Goal: Transaction & Acquisition: Purchase product/service

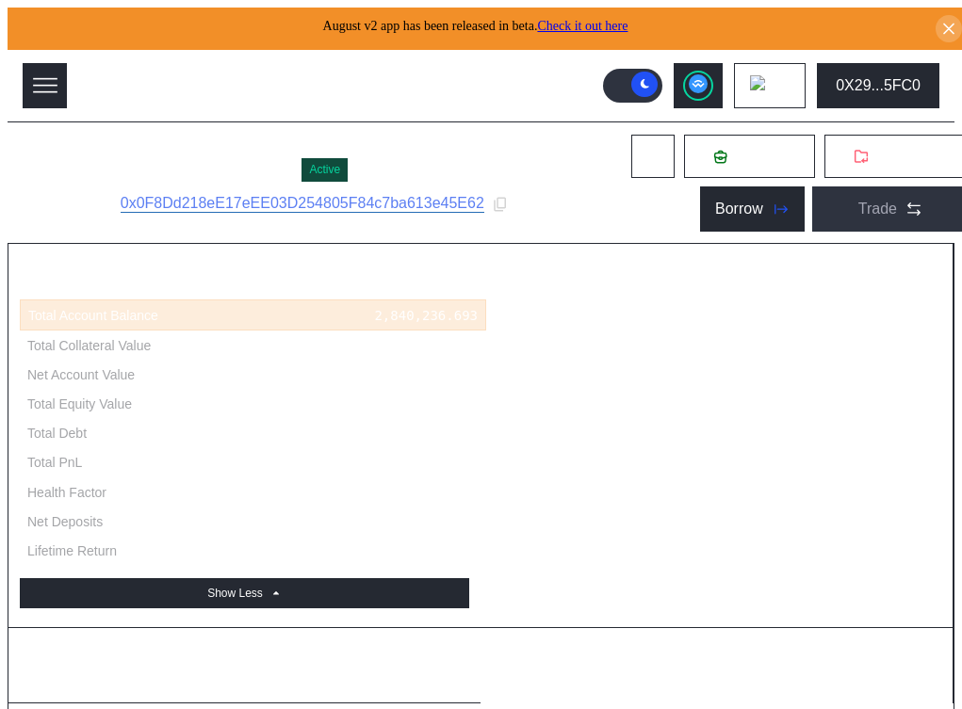
select select "*"
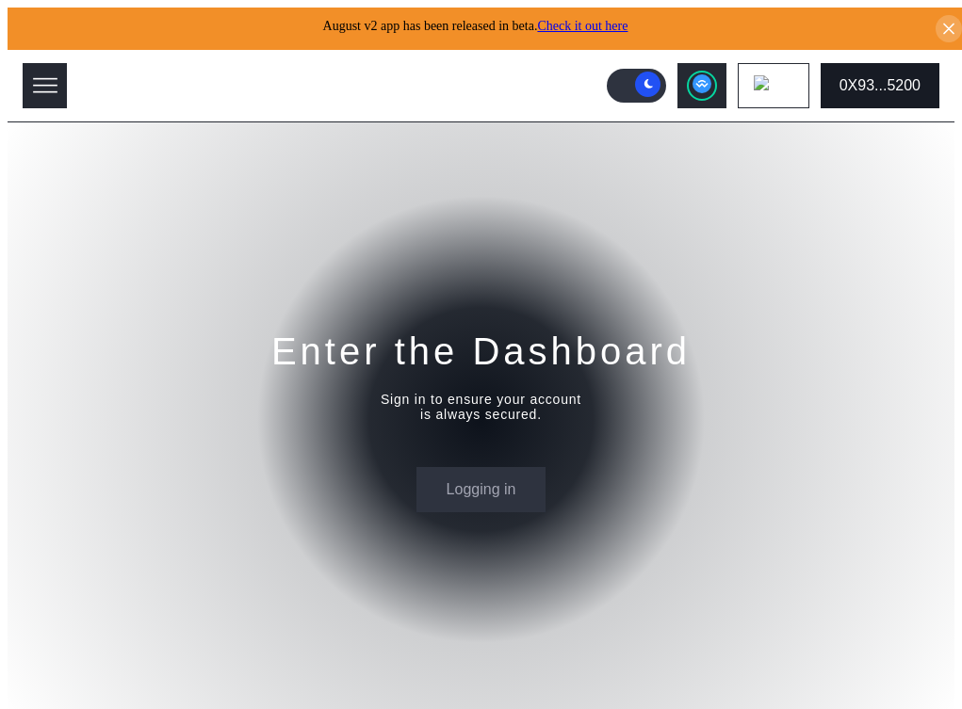
click at [891, 65] on button "0X93...5200" at bounding box center [880, 85] width 119 height 45
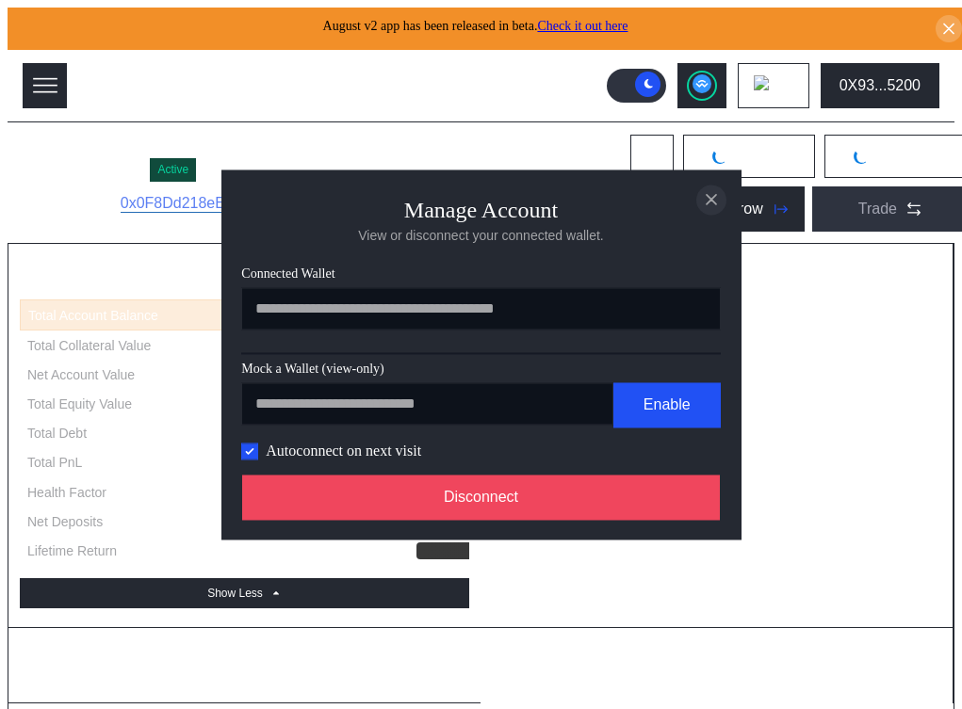
click at [711, 191] on icon "close modal" at bounding box center [711, 199] width 19 height 20
select select "*"
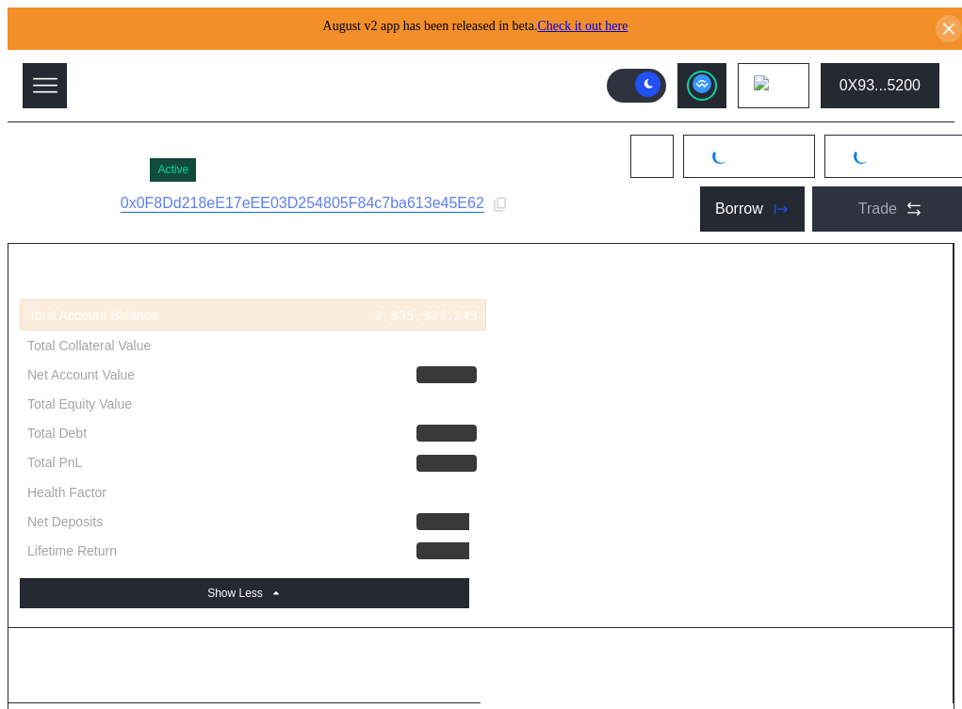
select select "*"
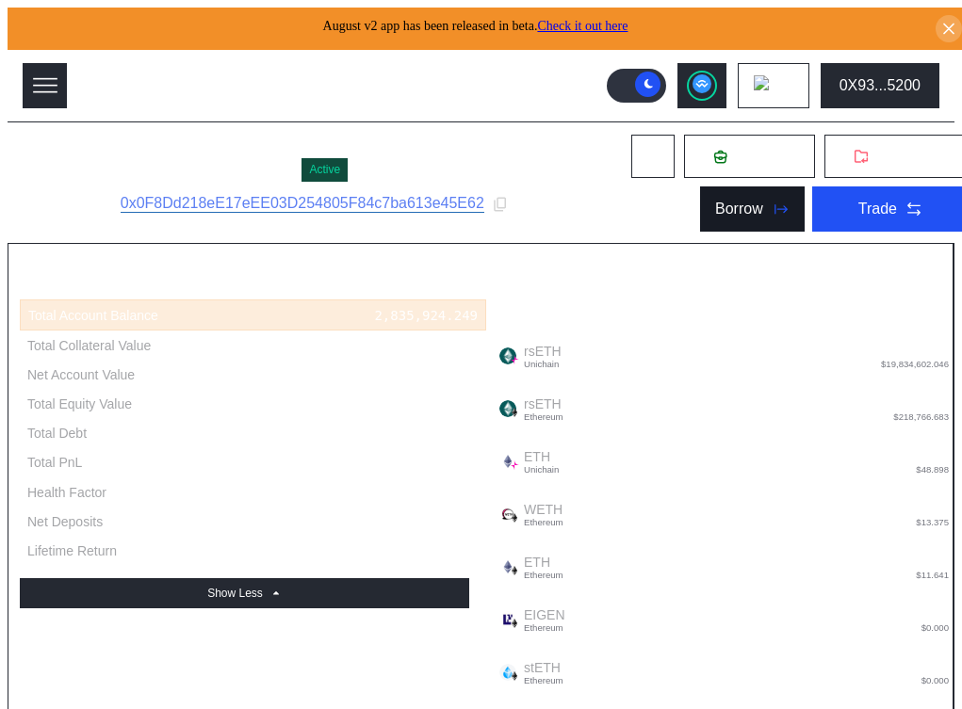
click at [771, 200] on icon at bounding box center [780, 209] width 19 height 19
type input "**********"
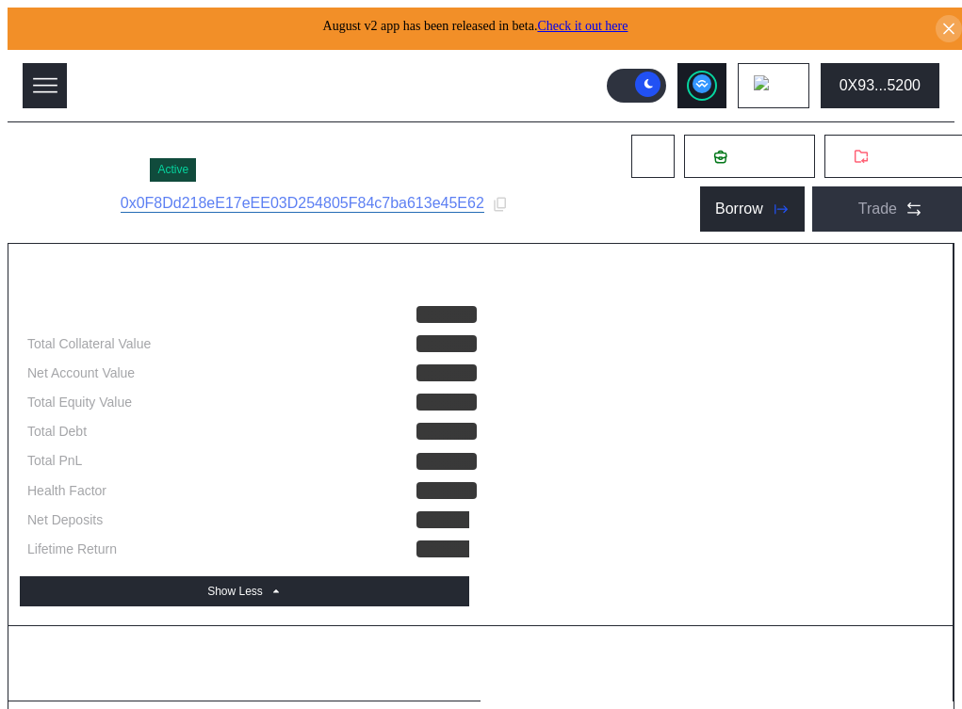
click at [707, 80] on icon at bounding box center [701, 84] width 12 height 8
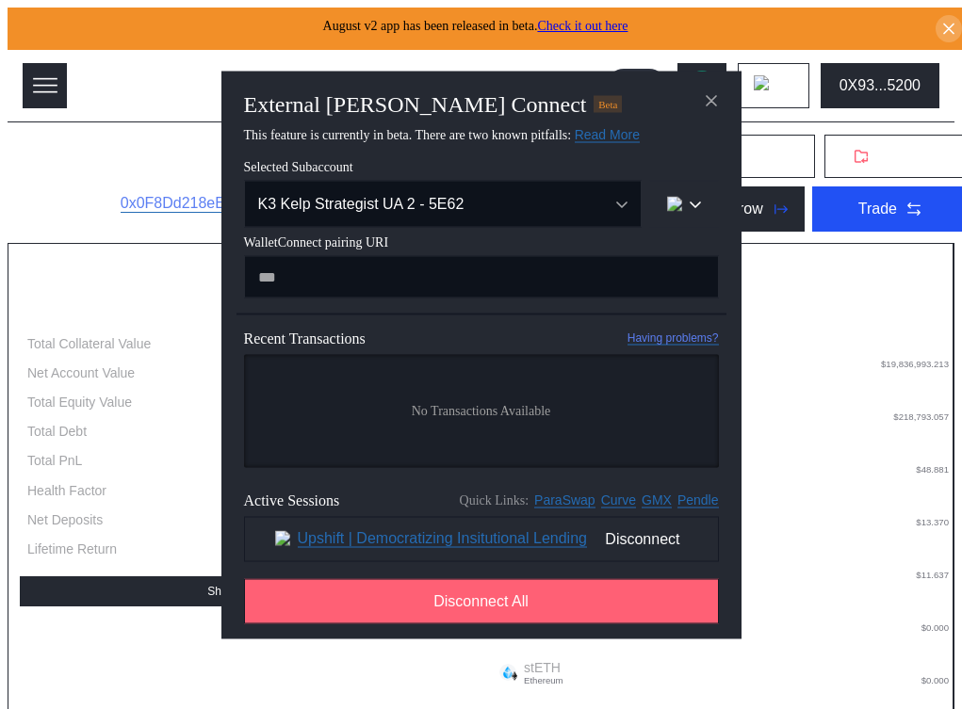
click at [593, 612] on button "Disconnect All" at bounding box center [481, 600] width 475 height 45
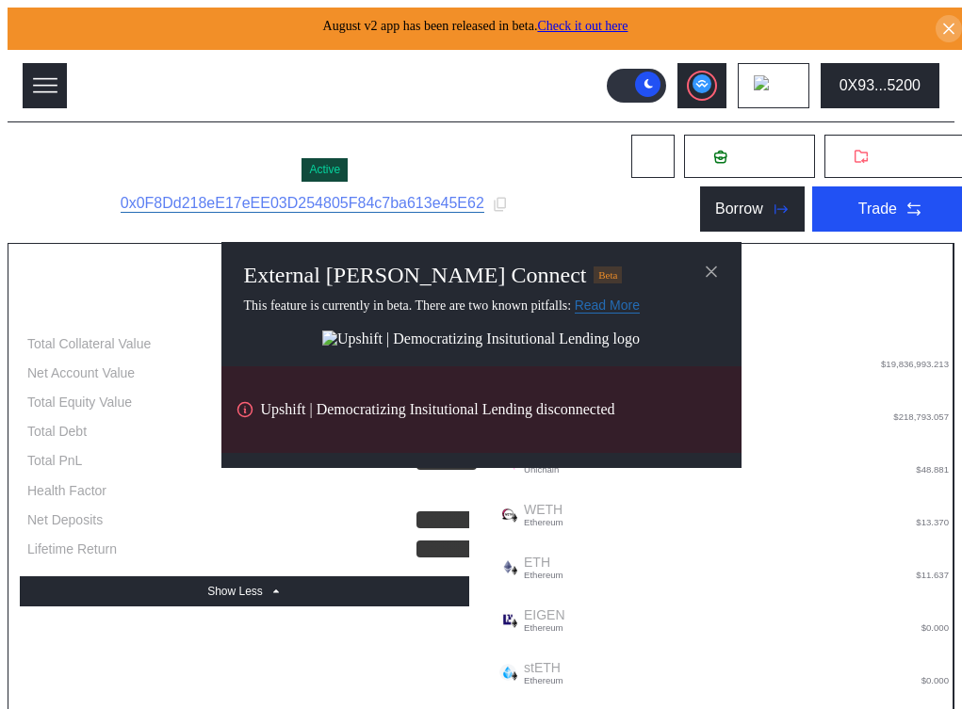
select select "*"
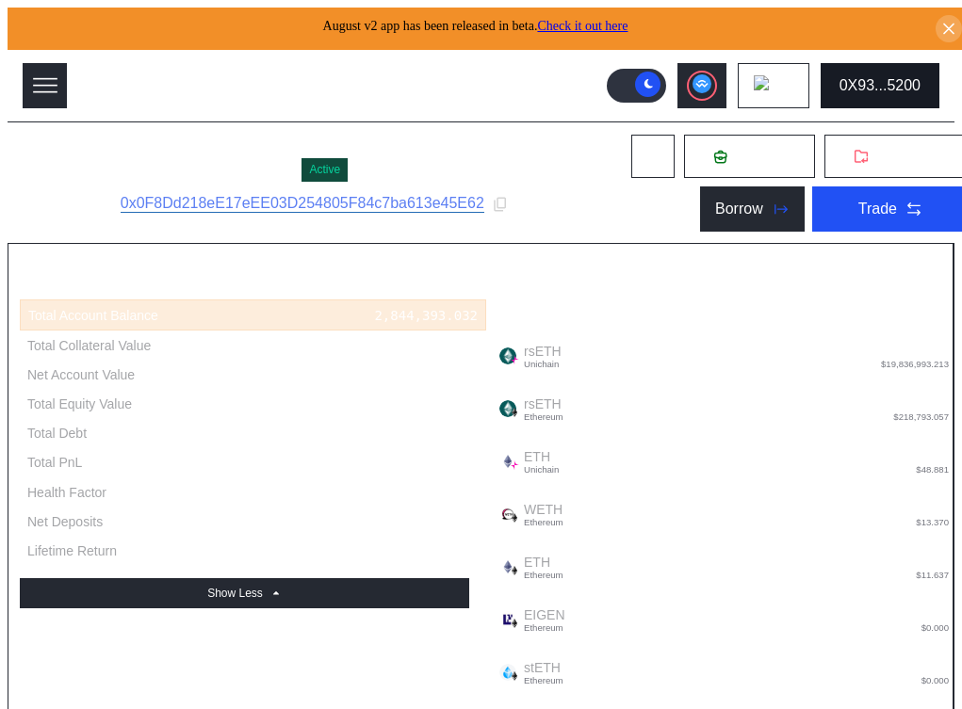
click at [884, 82] on div "0X93...5200" at bounding box center [879, 85] width 81 height 17
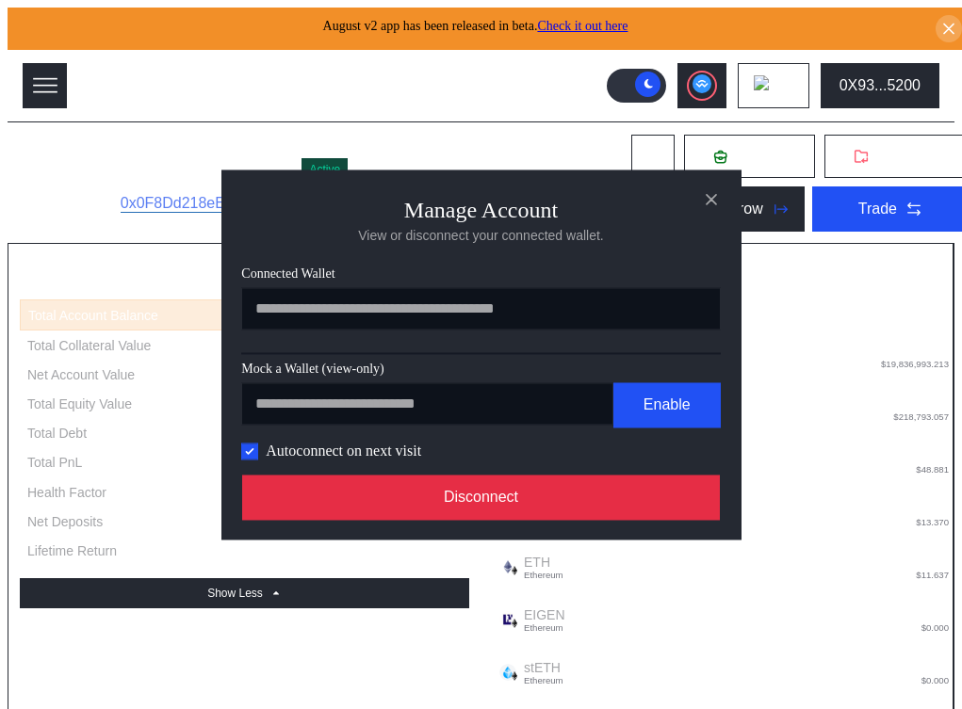
click at [570, 512] on button "Disconnect" at bounding box center [481, 497] width 479 height 45
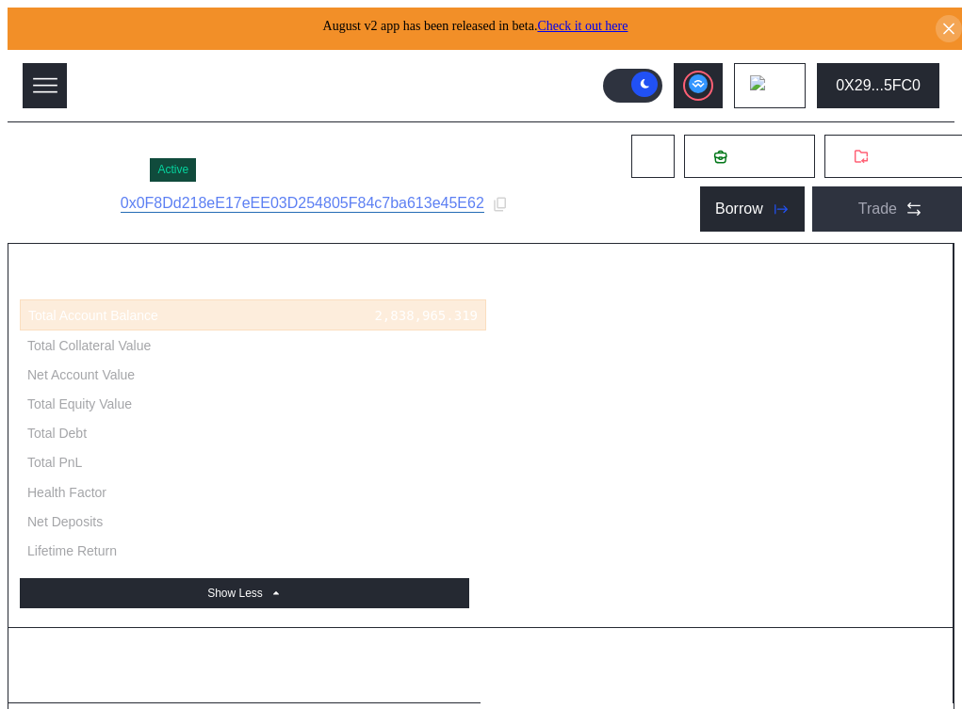
select select "*"
click at [862, 64] on button "0X29...5FC0" at bounding box center [878, 85] width 122 height 45
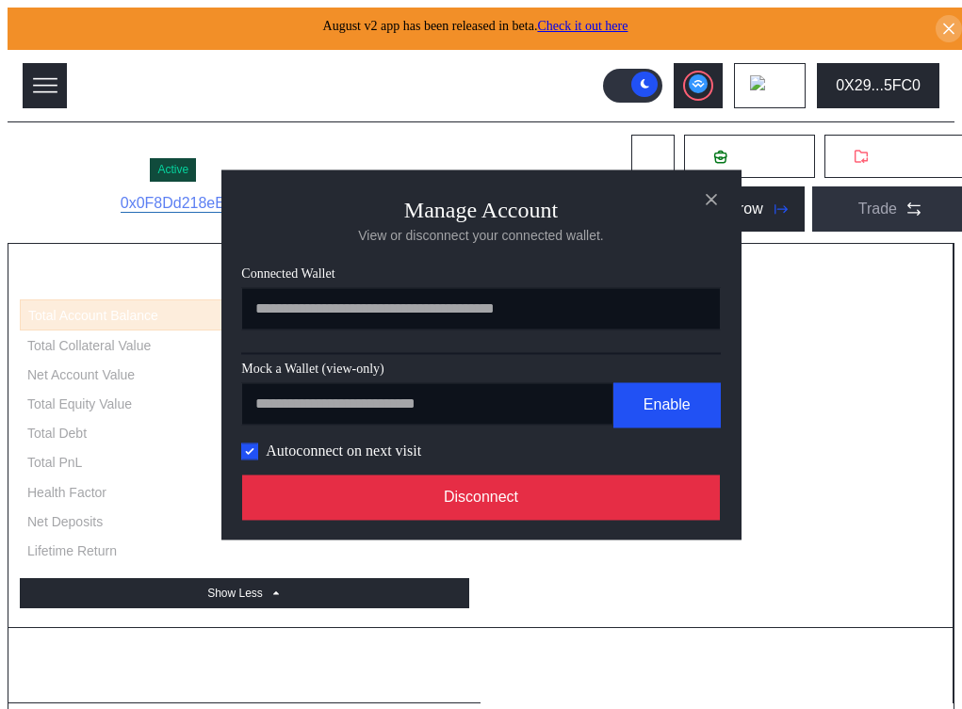
click at [521, 520] on button "Disconnect" at bounding box center [481, 497] width 479 height 45
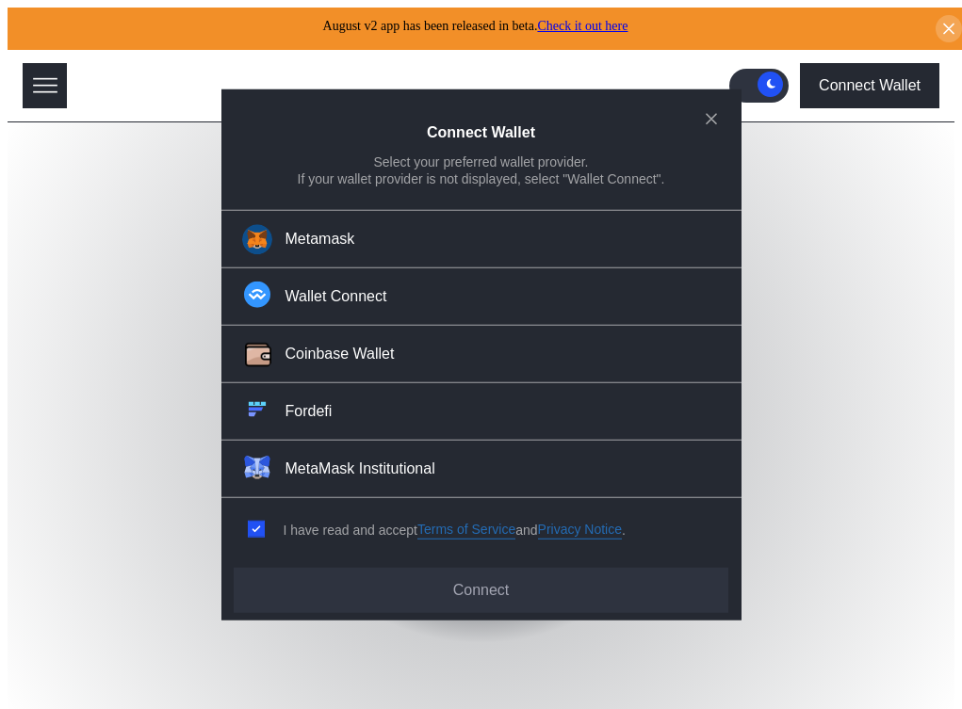
click at [443, 302] on button "Wallet Connect" at bounding box center [481, 296] width 520 height 57
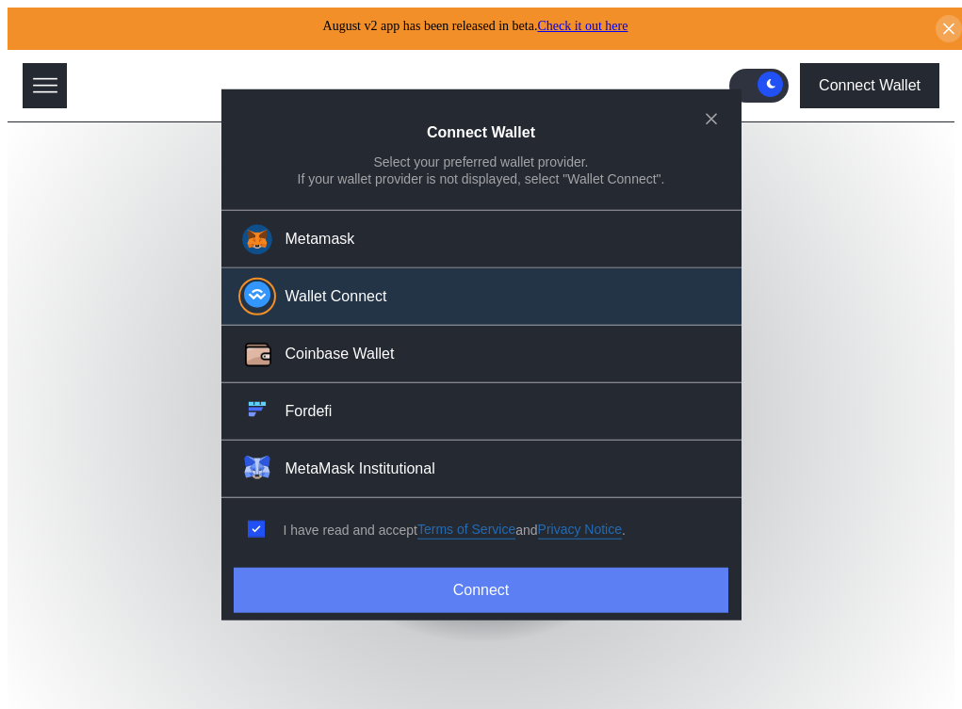
click at [535, 568] on button "Connect" at bounding box center [481, 590] width 494 height 45
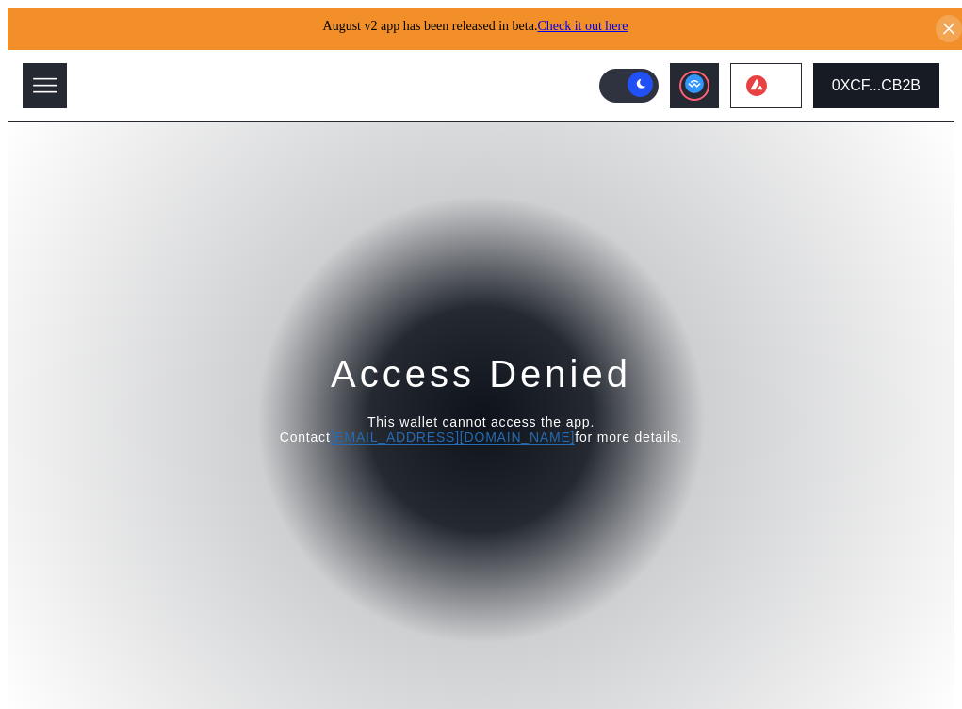
click at [870, 94] on button "0XCF...CB2B" at bounding box center [876, 85] width 126 height 45
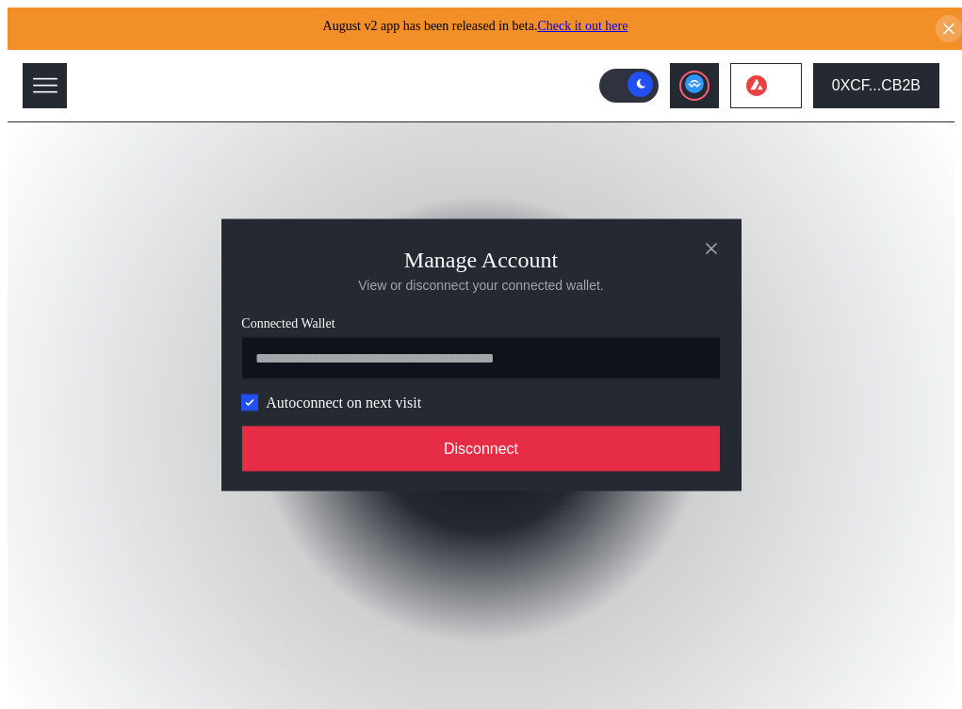
click at [649, 453] on button "Disconnect" at bounding box center [481, 448] width 479 height 45
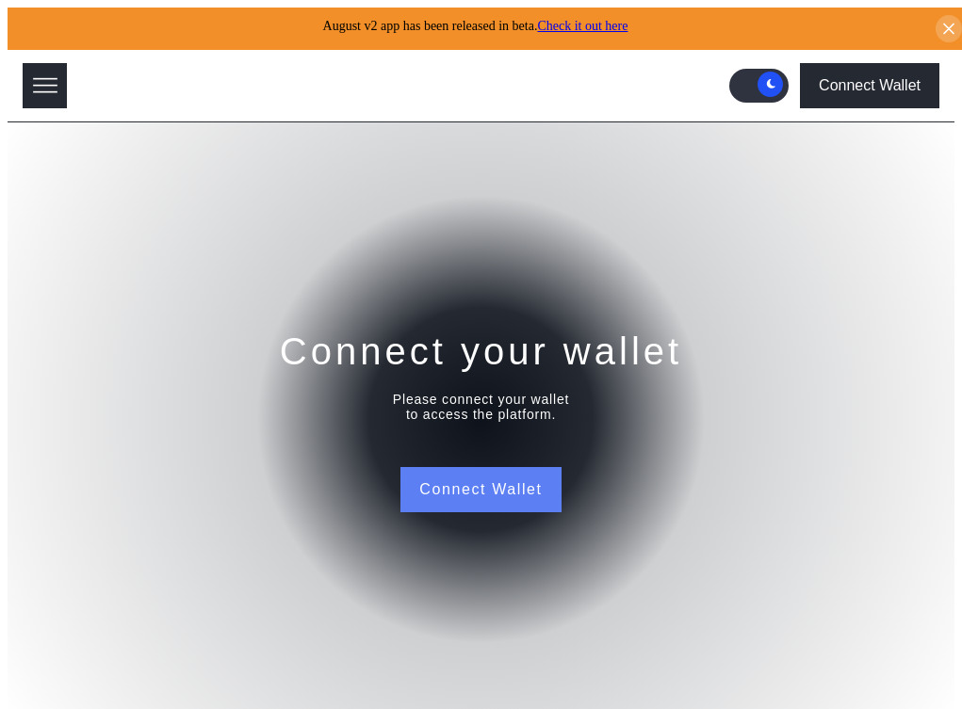
click at [481, 472] on button "Connect Wallet" at bounding box center [480, 489] width 160 height 45
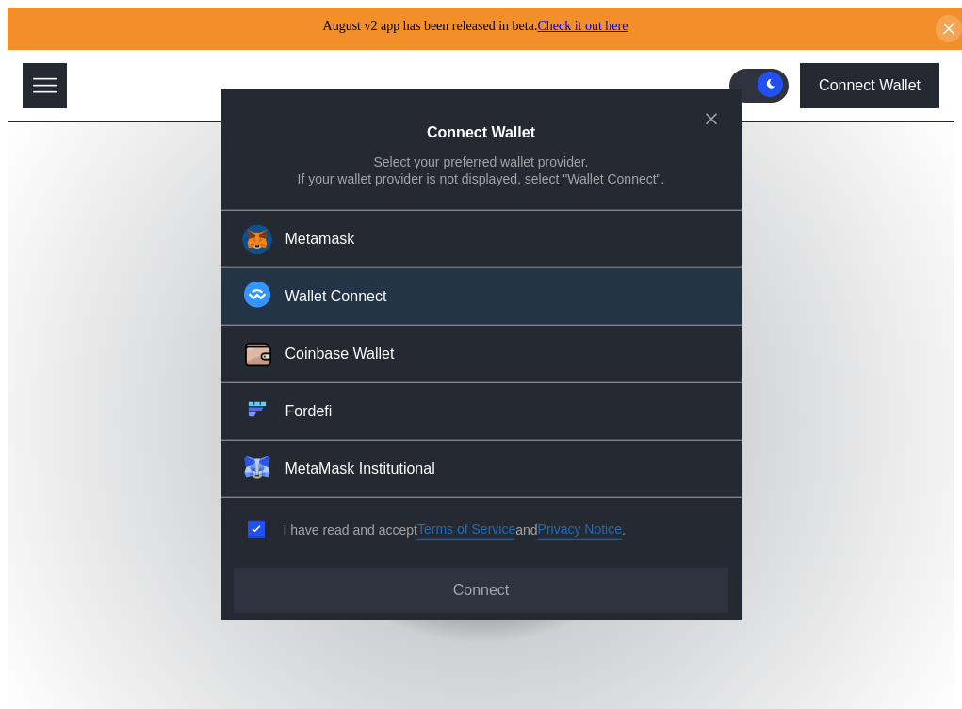
click at [466, 301] on button "Wallet Connect" at bounding box center [481, 296] width 520 height 57
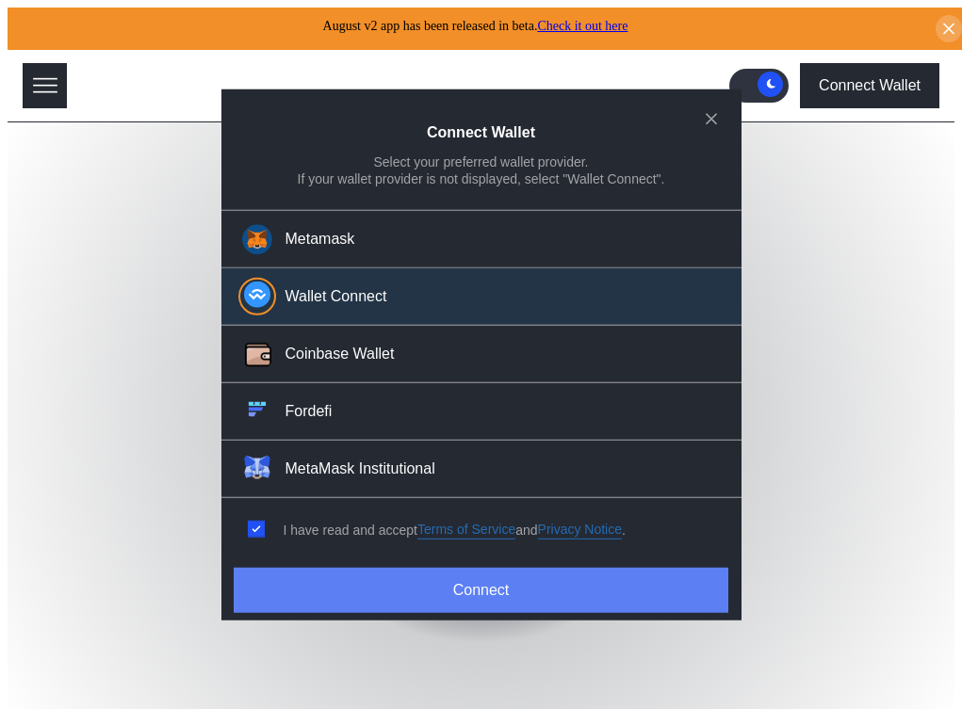
click at [493, 576] on button "Connect" at bounding box center [481, 590] width 494 height 45
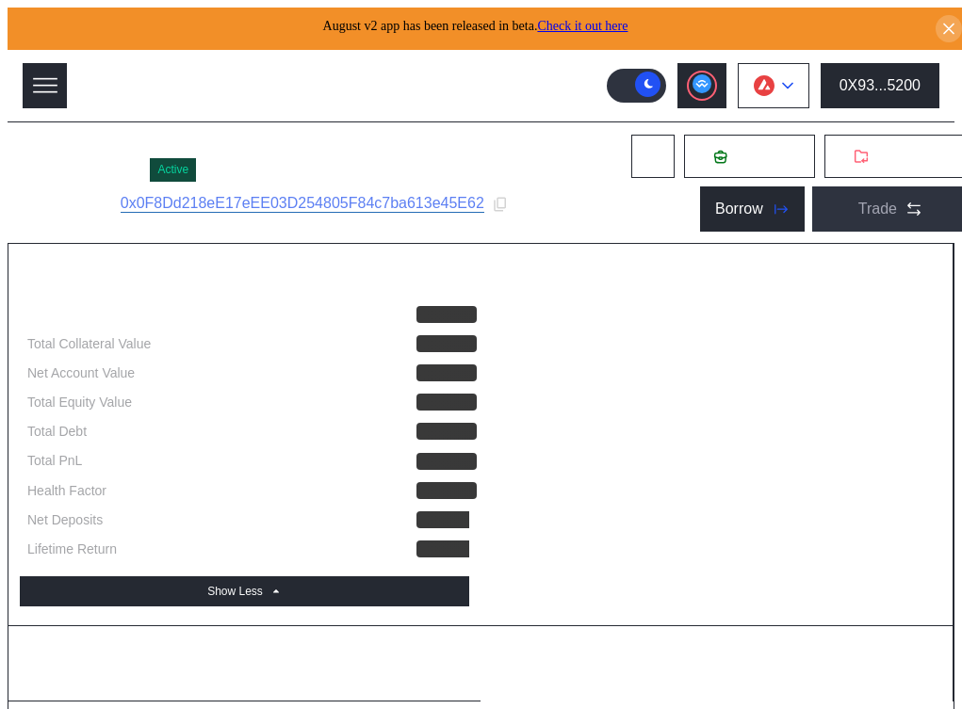
click at [781, 72] on button at bounding box center [774, 85] width 72 height 45
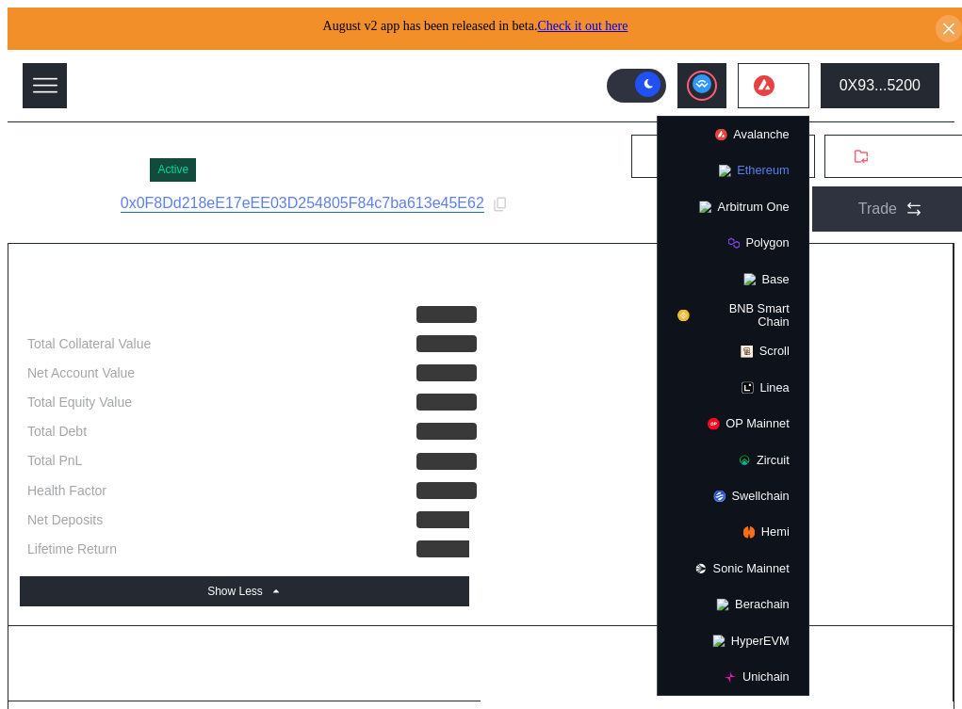
click at [757, 158] on button "Ethereum" at bounding box center [733, 171] width 151 height 36
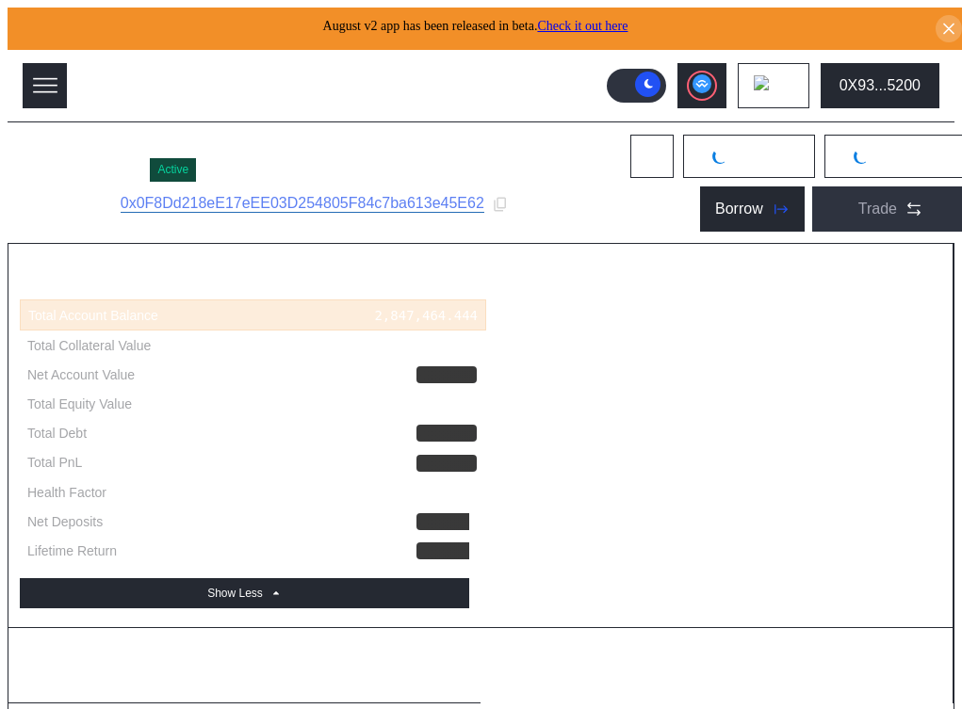
select select "*"
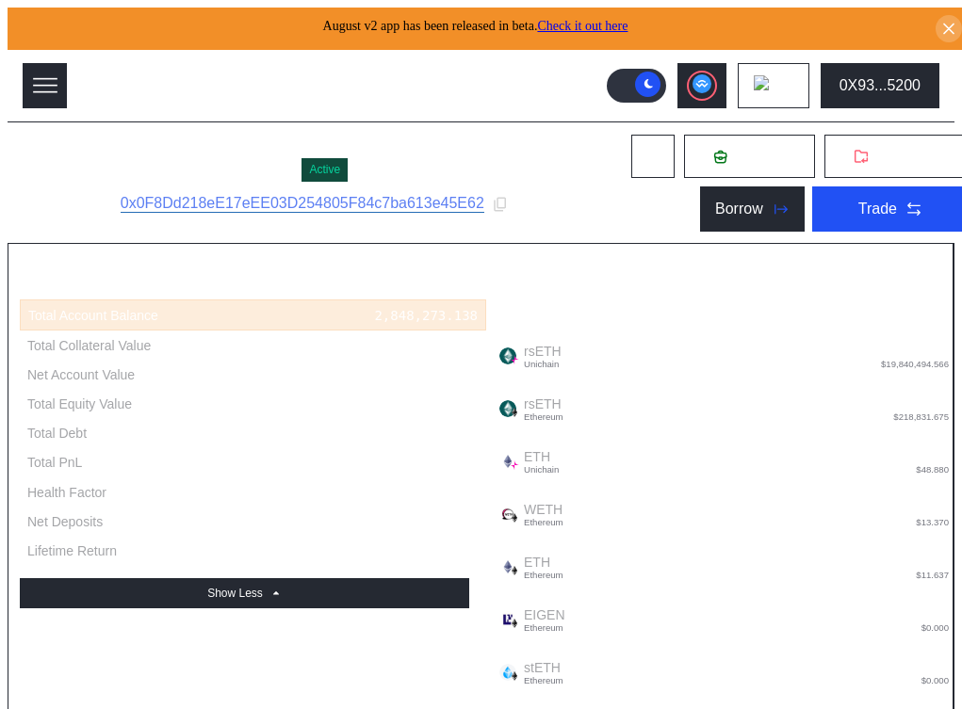
click at [441, 130] on div "K3 Kelp Strategist UA 2 Active Subaccount ID: 0x0F8Dd218eE17eEE03D254805F84c7ba…" at bounding box center [496, 182] width 977 height 121
click at [57, 63] on button at bounding box center [45, 85] width 44 height 45
click at [755, 210] on button "Borrow" at bounding box center [752, 209] width 105 height 45
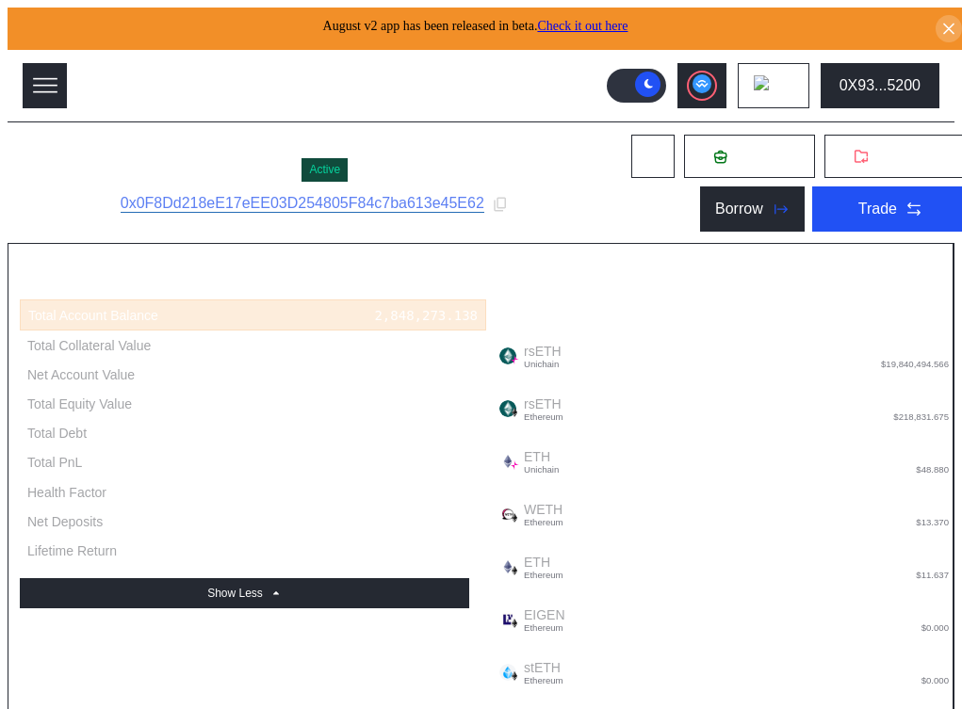
type input "**********"
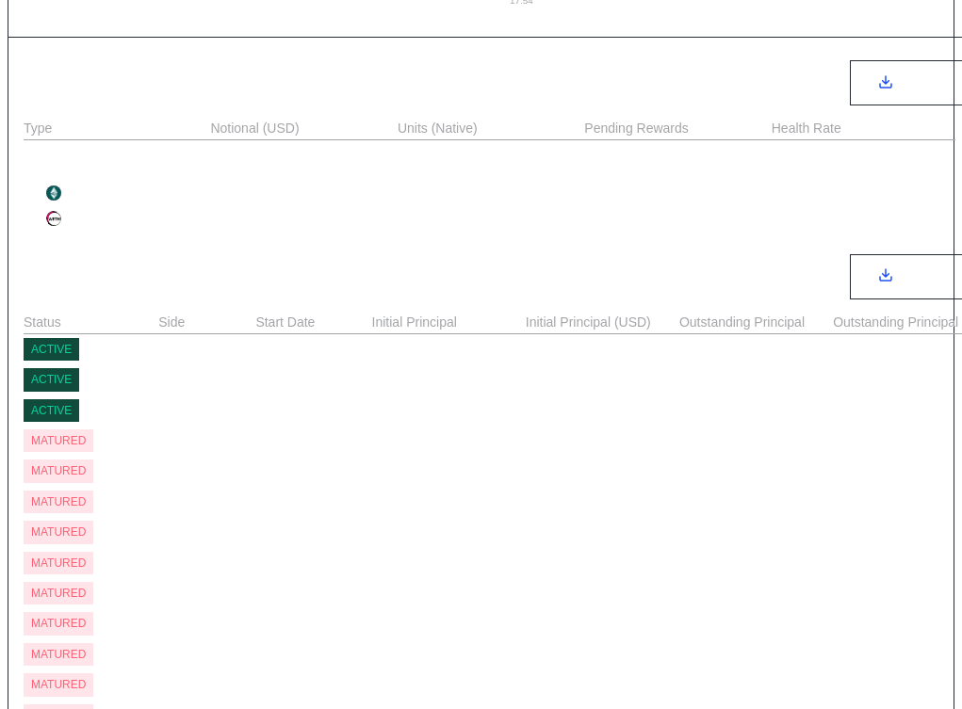
scroll to position [2169, 0]
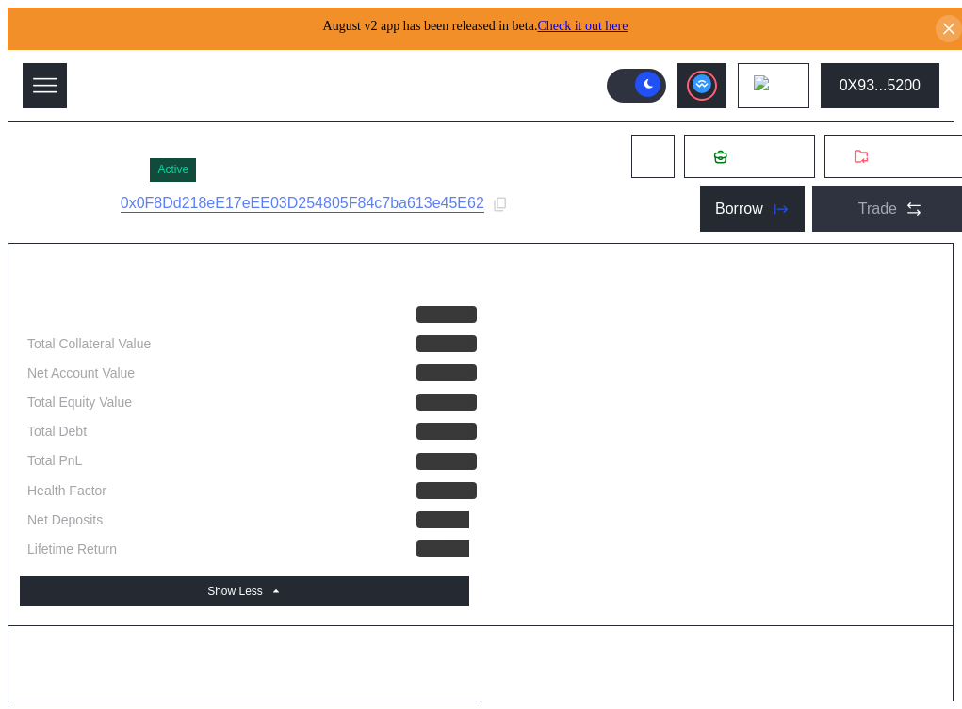
select select "*"
